Goal: Information Seeking & Learning: Find specific fact

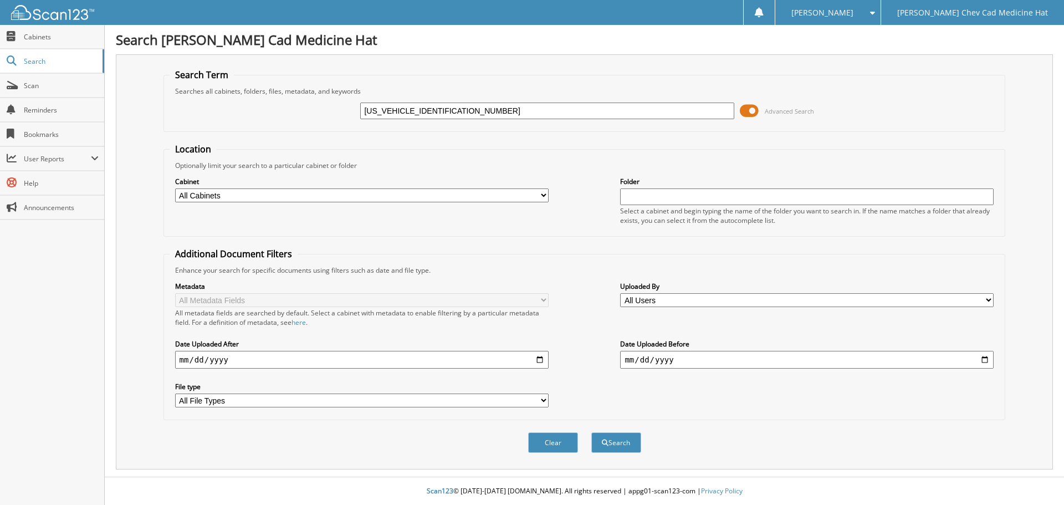
type input "[US_VEHICLE_IDENTIFICATION_NUMBER]"
click at [591, 432] on button "Search" at bounding box center [616, 442] width 50 height 21
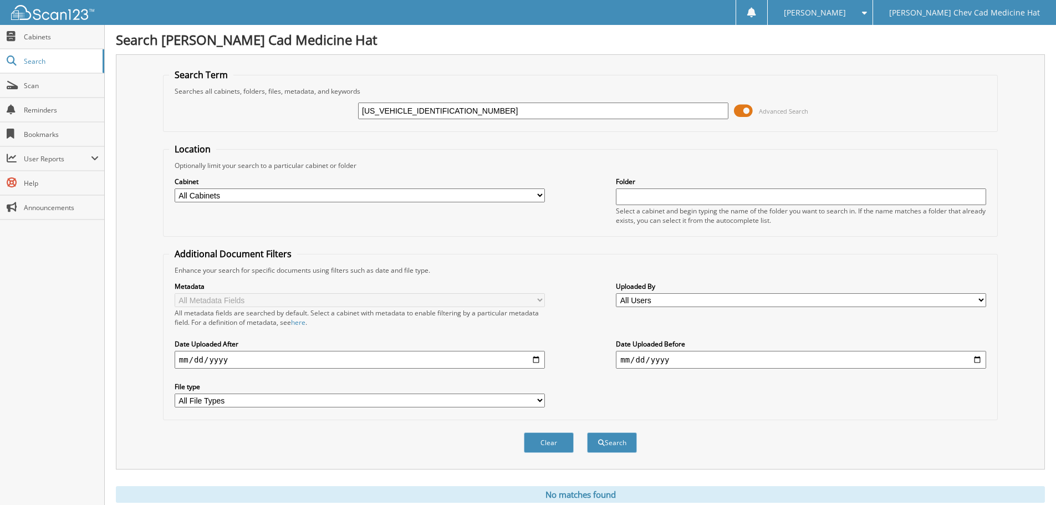
drag, startPoint x: 406, startPoint y: 110, endPoint x: 114, endPoint y: 126, distance: 292.6
click at [175, 121] on div "3GCUDFEL8PG329420 Advanced Search" at bounding box center [580, 111] width 822 height 30
type input "PG329420"
click at [587, 432] on button "Search" at bounding box center [612, 442] width 50 height 21
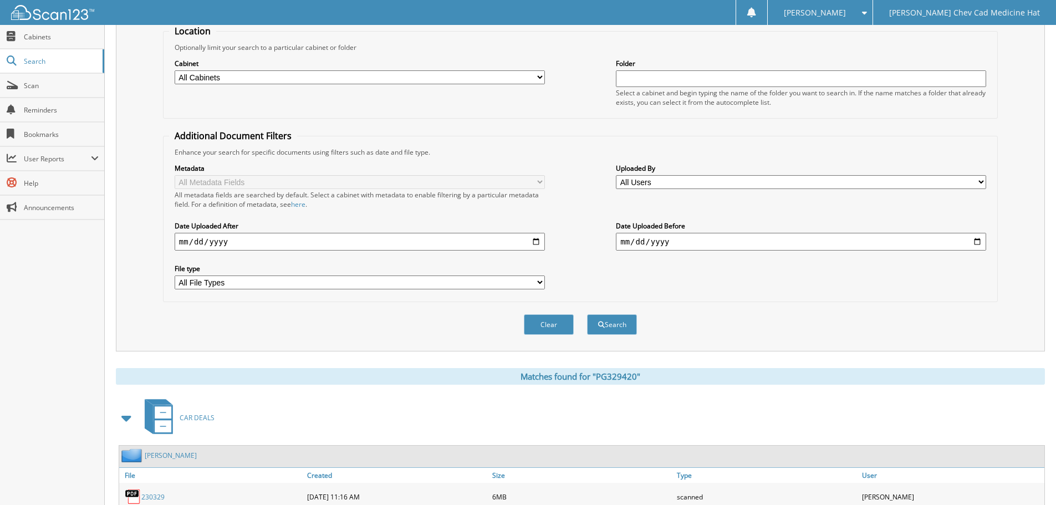
scroll to position [176, 0]
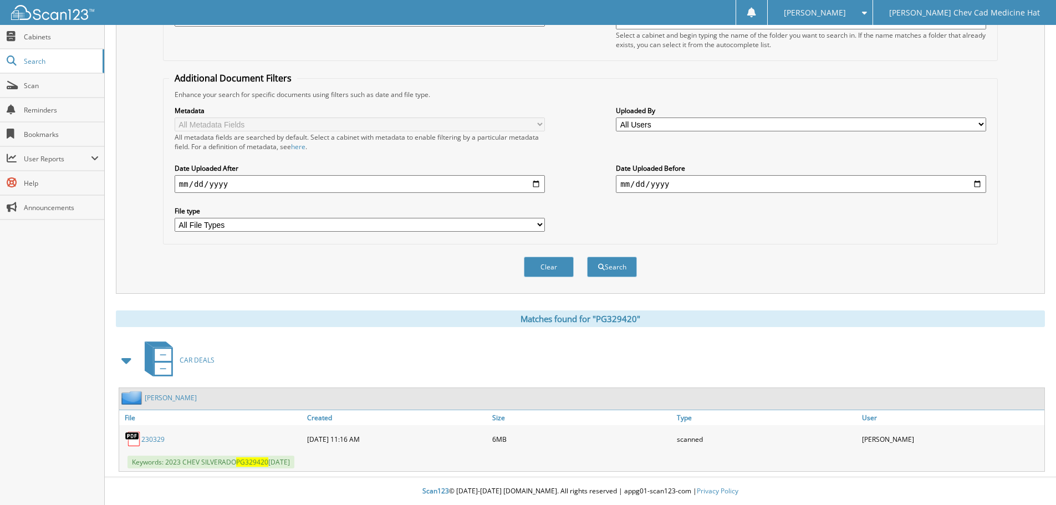
click at [154, 443] on link "230329" at bounding box center [152, 439] width 23 height 9
